Goal: Information Seeking & Learning: Learn about a topic

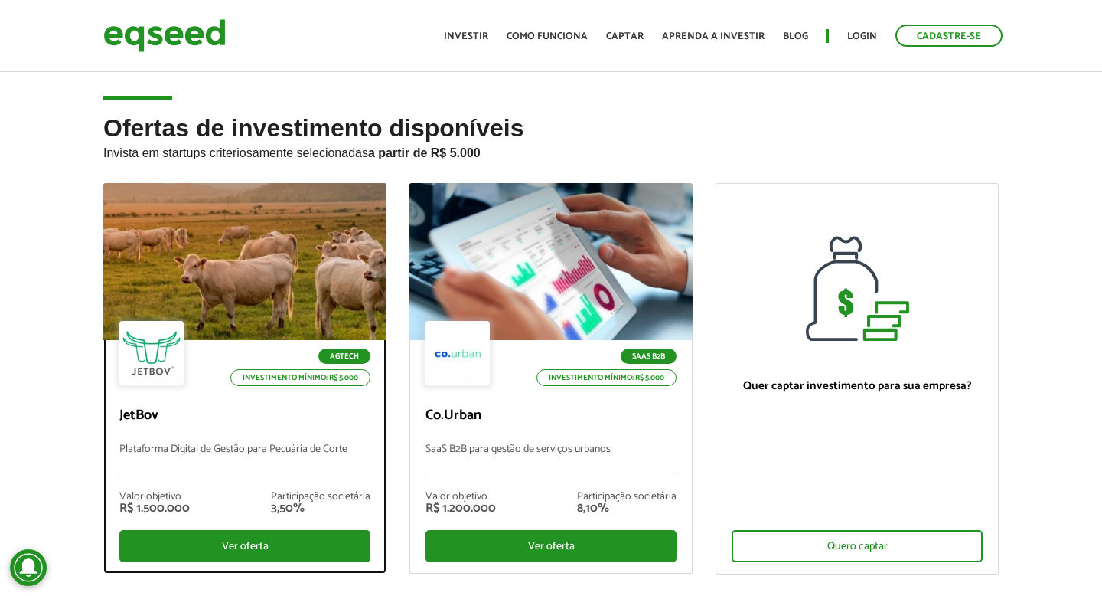
click at [198, 271] on div at bounding box center [244, 261] width 283 height 157
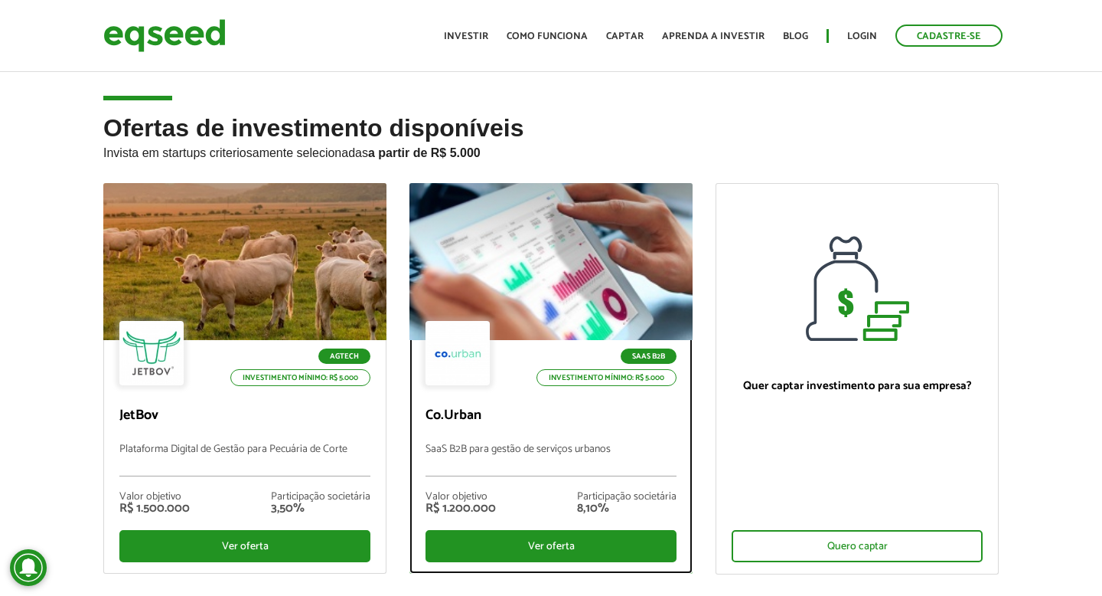
click at [475, 204] on div at bounding box center [551, 262] width 340 height 188
